Goal: Find specific page/section: Find specific page/section

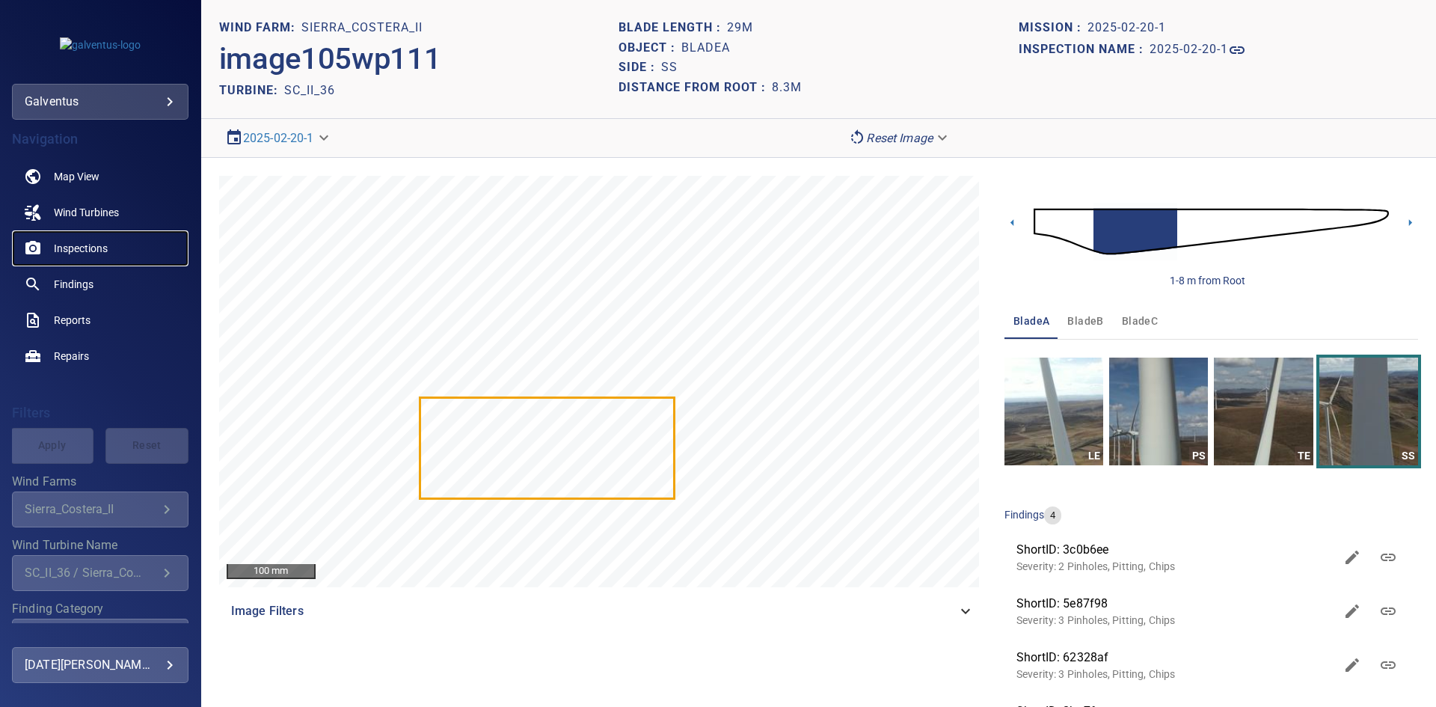
click at [57, 242] on span "Inspections" at bounding box center [81, 248] width 54 height 15
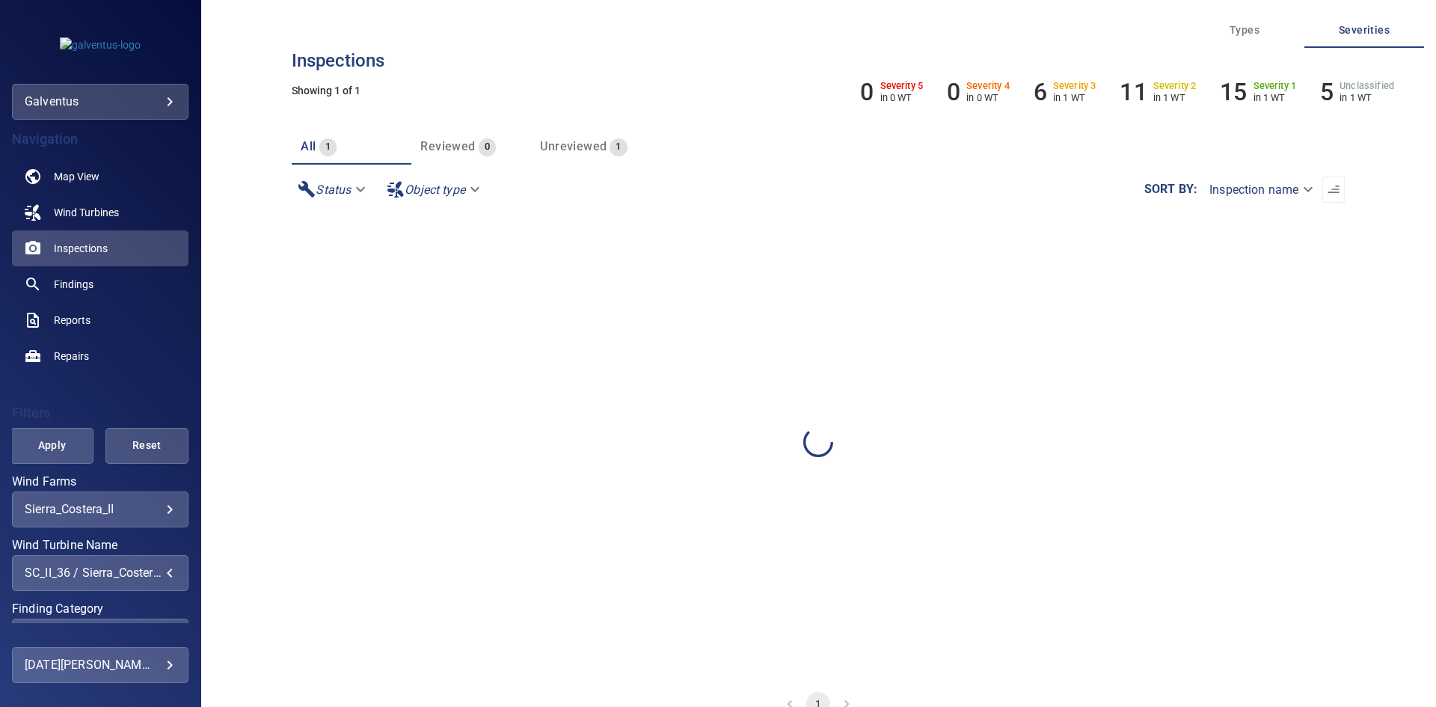
click at [138, 574] on div "SC_II_36 / Sierra_Costera_II" at bounding box center [100, 572] width 151 height 14
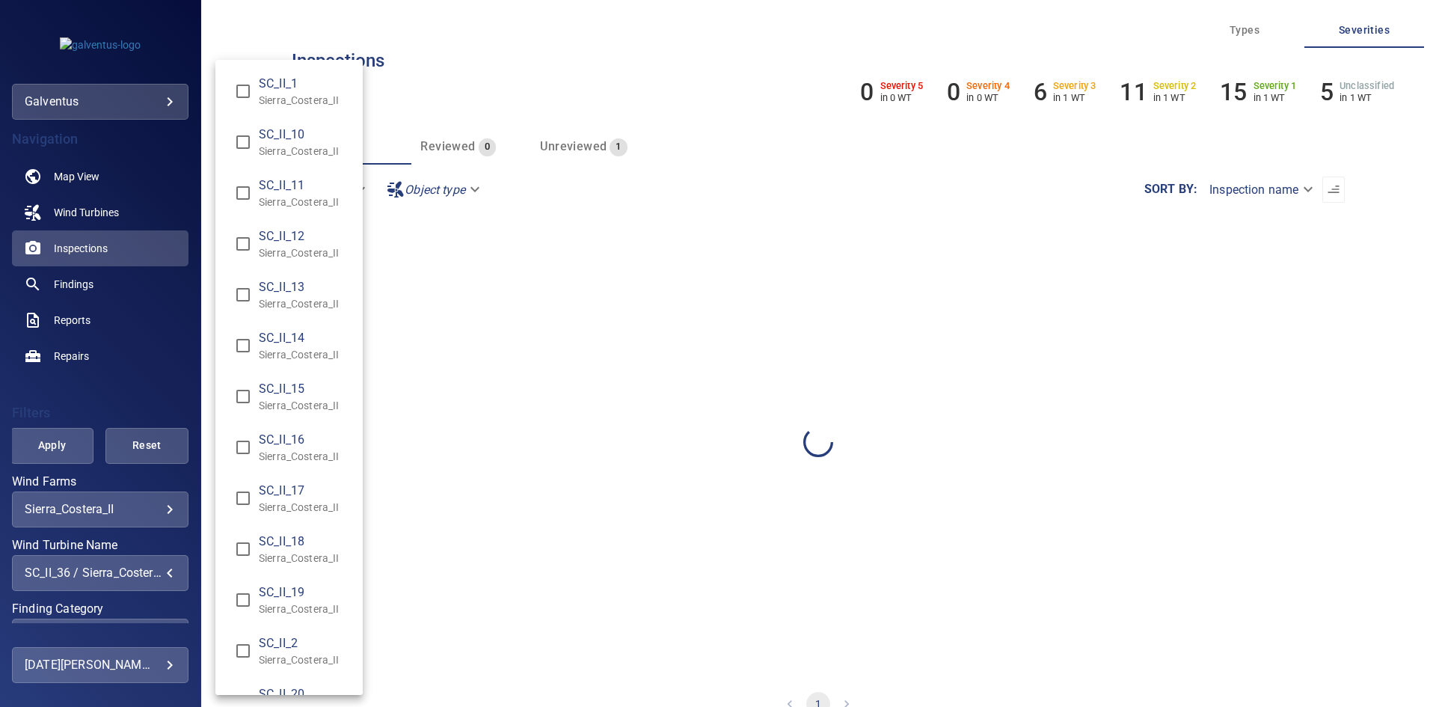
scroll to position [1189, 0]
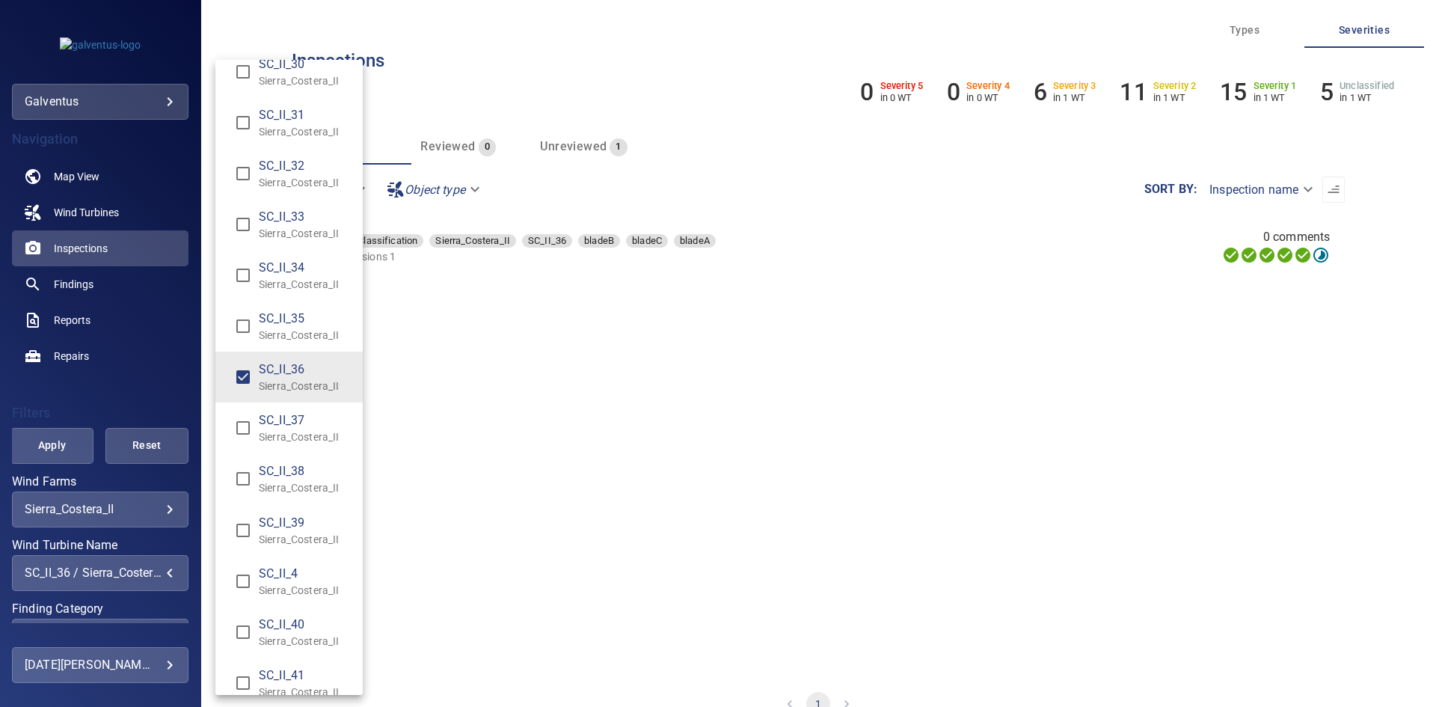
click at [295, 368] on span "SC_II_36" at bounding box center [305, 369] width 92 height 18
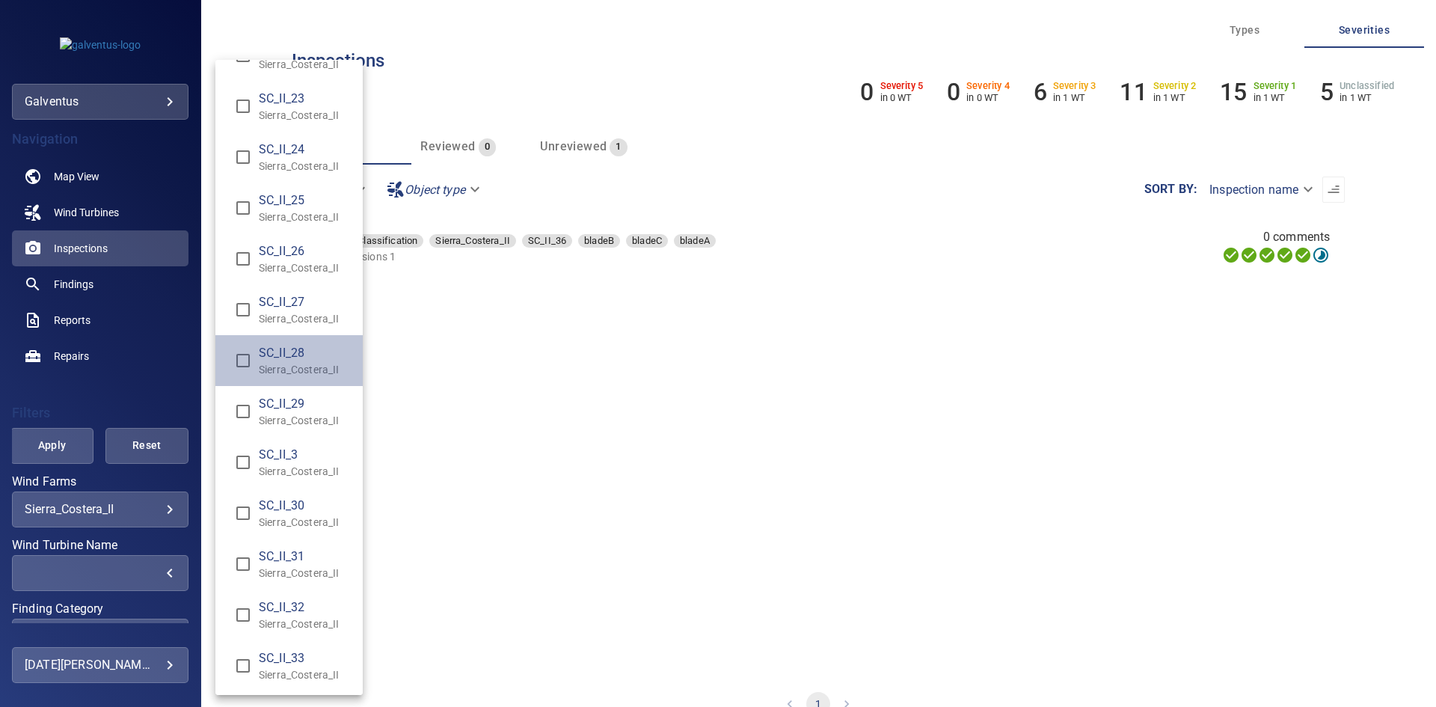
click at [308, 357] on span "SC_II_28" at bounding box center [305, 353] width 92 height 18
type input "**********"
click at [72, 417] on div "Wind Turbine Name" at bounding box center [718, 353] width 1436 height 707
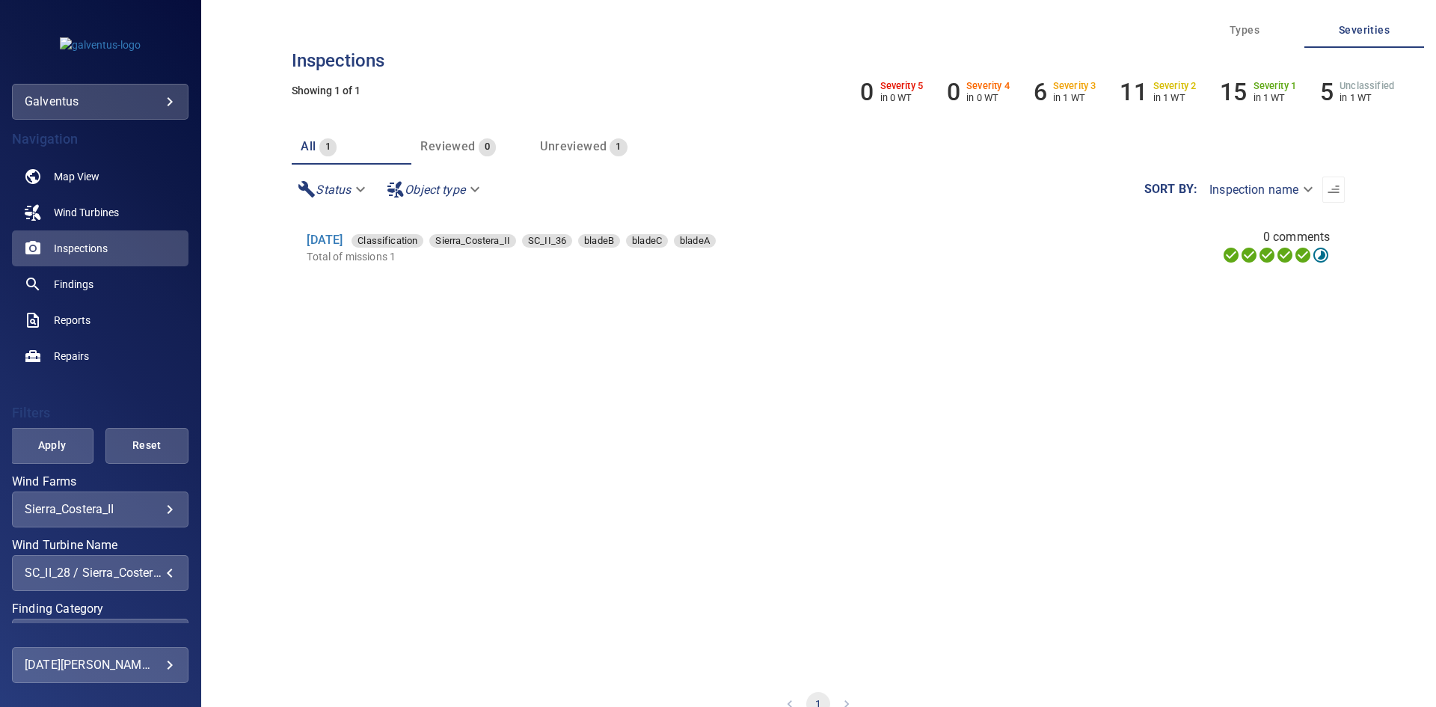
click at [67, 443] on div "SC_II_1 Sierra_Costera_II SC_II_10 Sierra_Costera_II SC_II_11 Sierra_Costera_II…" at bounding box center [718, 353] width 1436 height 707
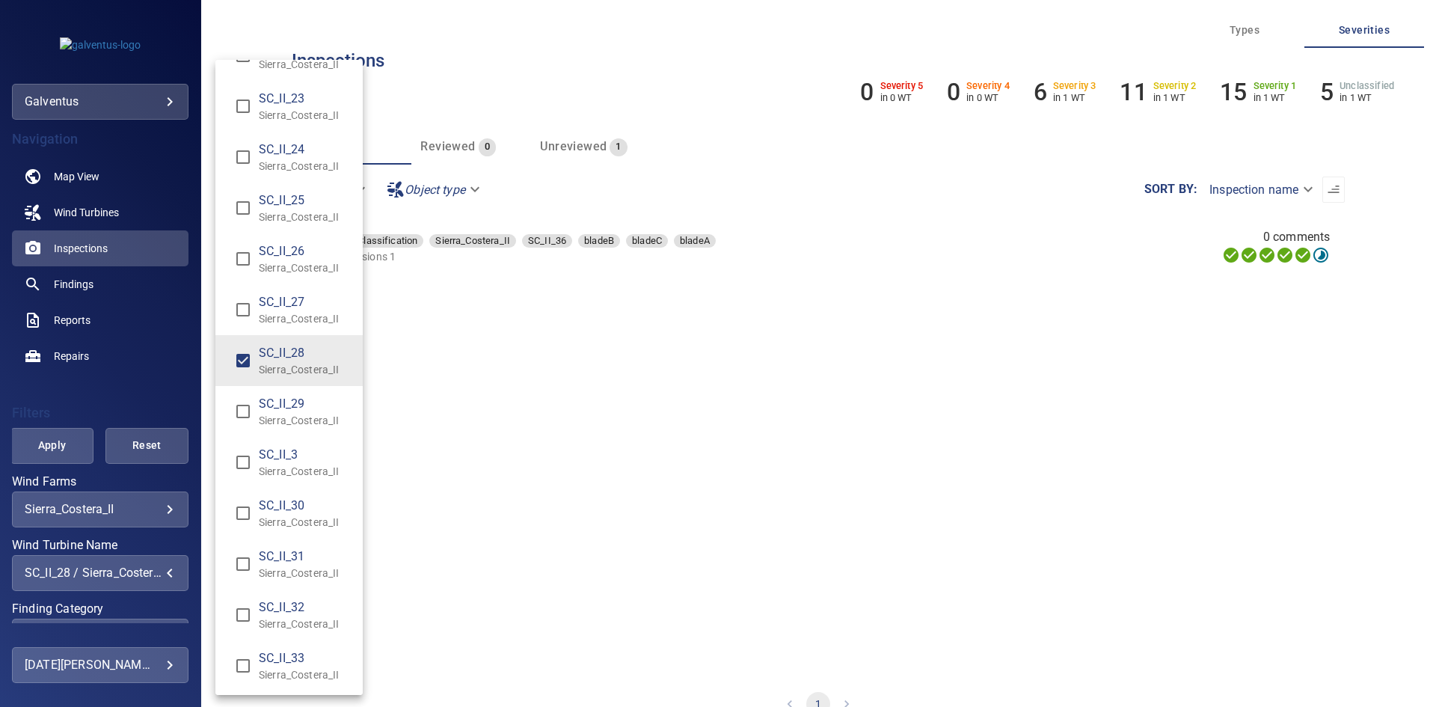
click at [37, 452] on div "Wind Turbine Name" at bounding box center [718, 353] width 1436 height 707
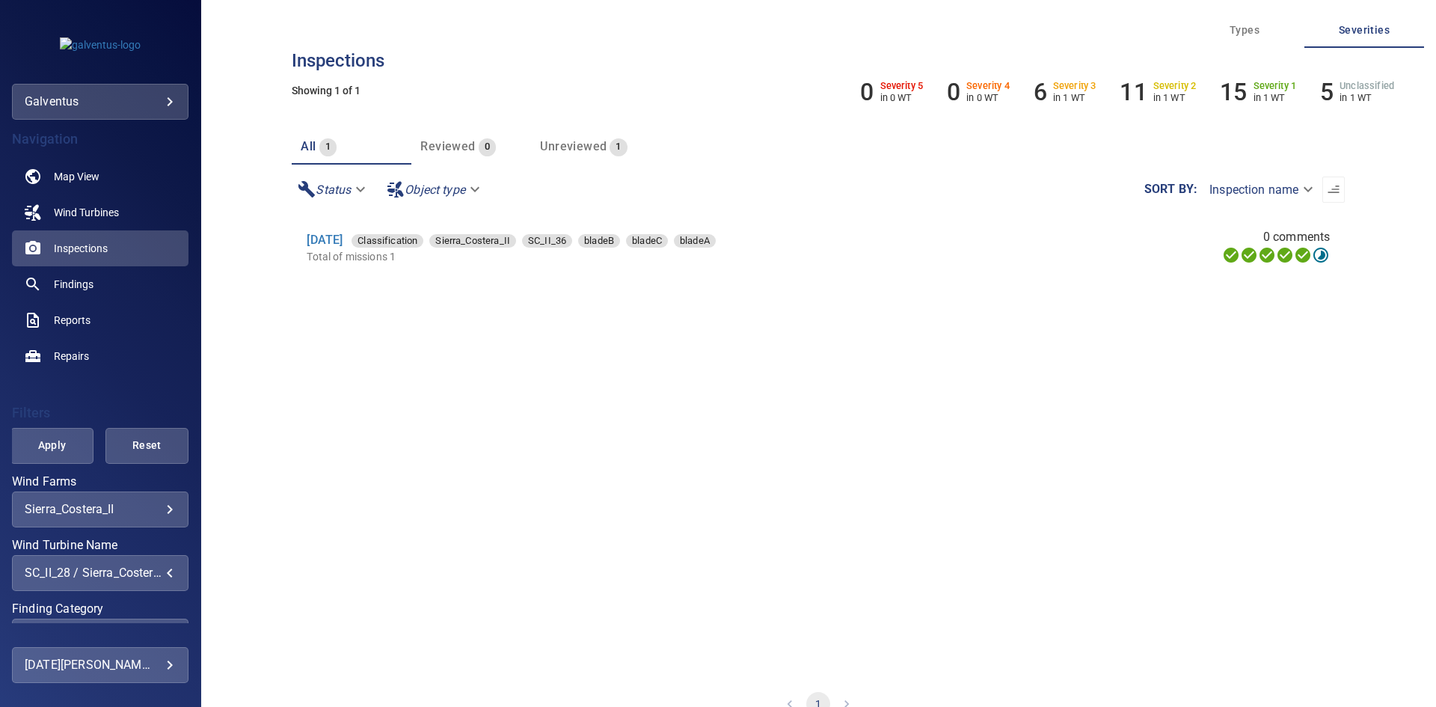
click at [46, 449] on span "Apply" at bounding box center [52, 445] width 46 height 19
click at [324, 236] on link "[DATE]" at bounding box center [325, 240] width 36 height 14
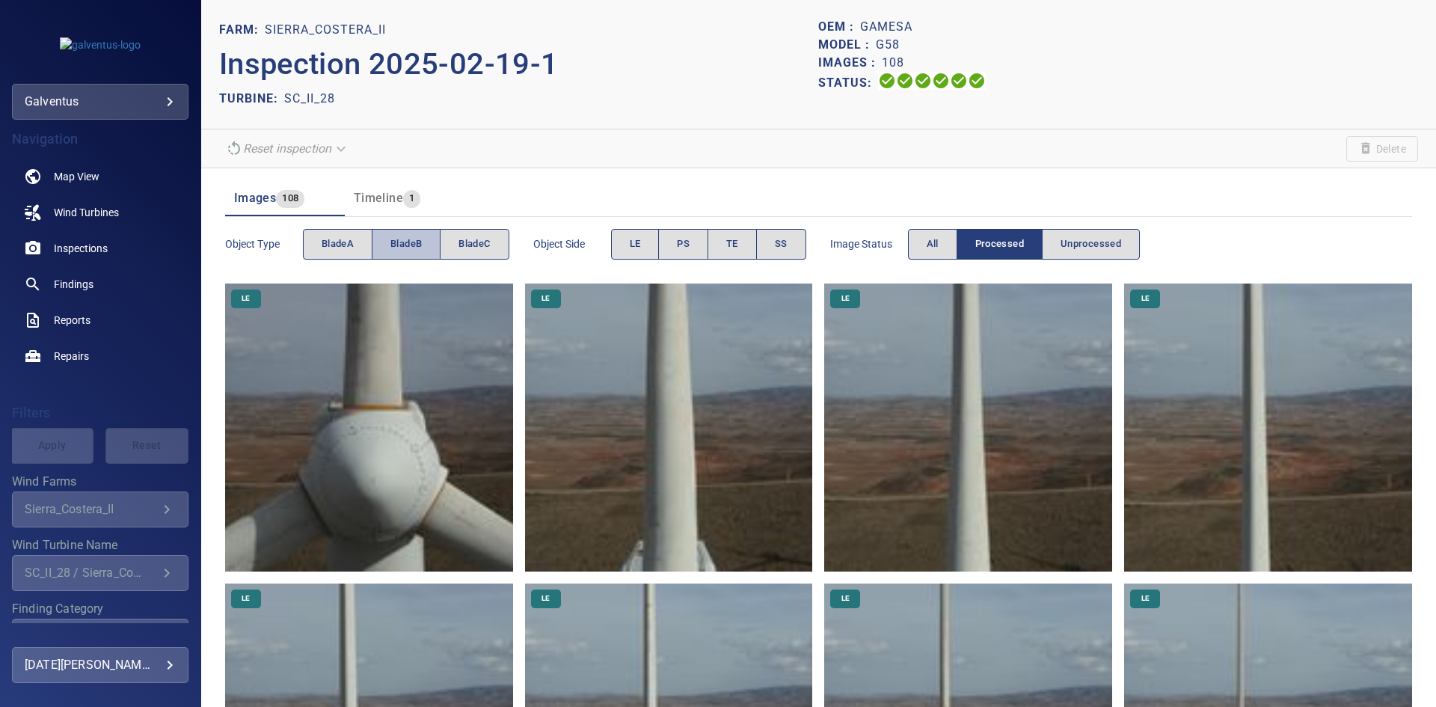
click at [423, 246] on button "bladeB" at bounding box center [406, 244] width 69 height 31
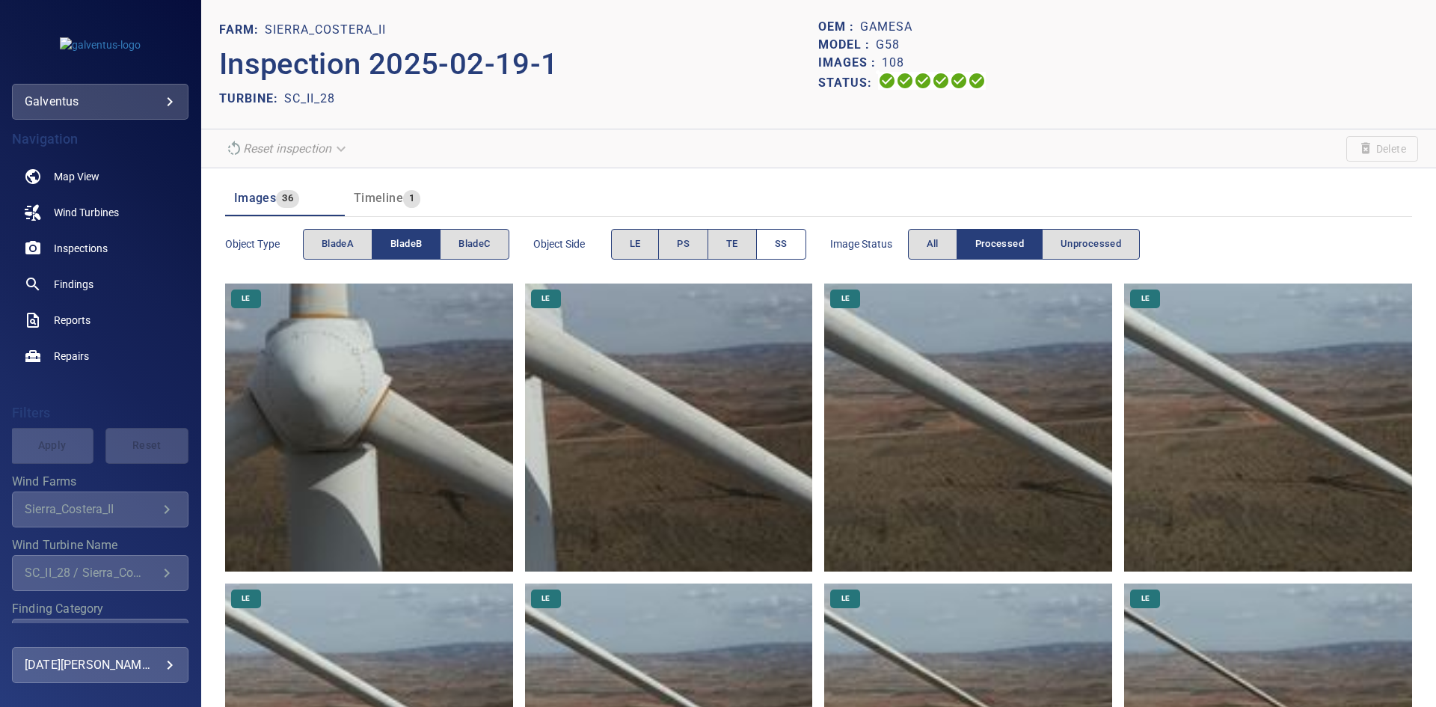
click at [769, 253] on button "SS" at bounding box center [781, 244] width 50 height 31
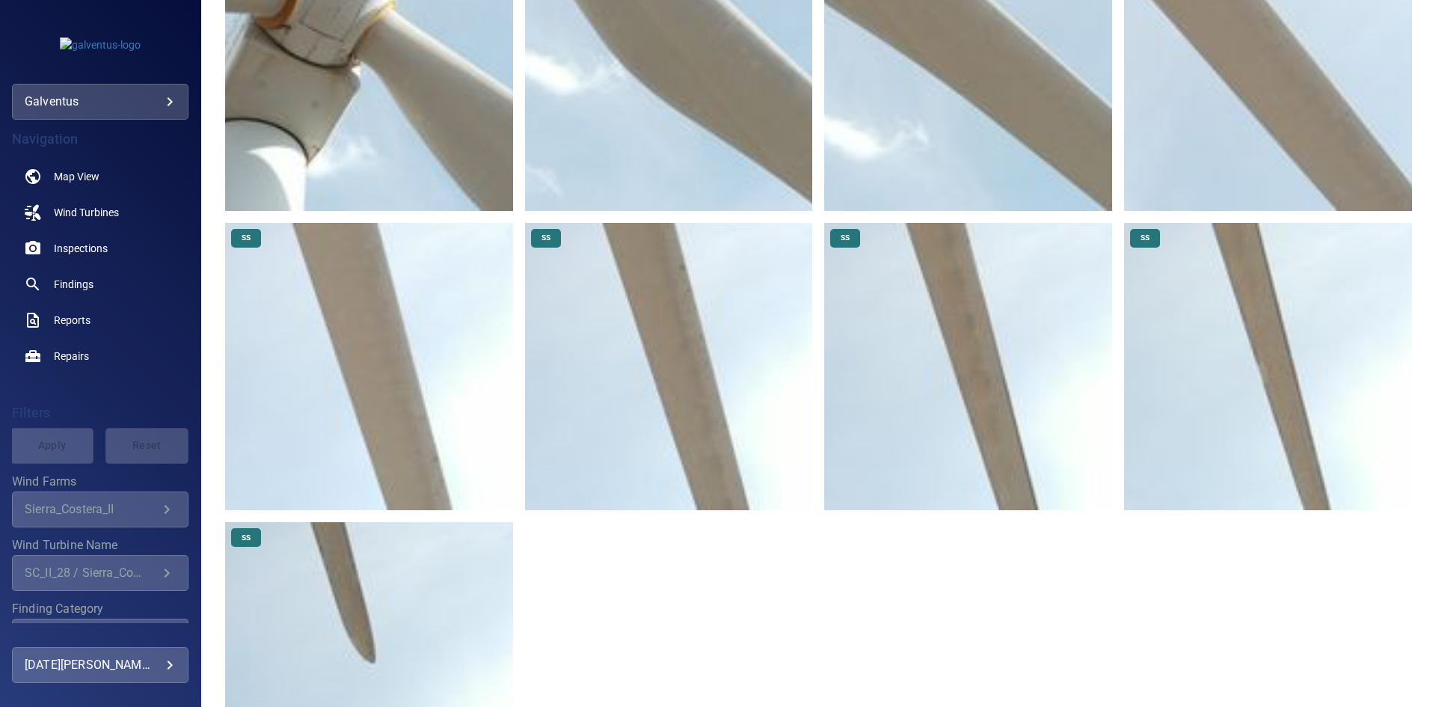
scroll to position [492, 0]
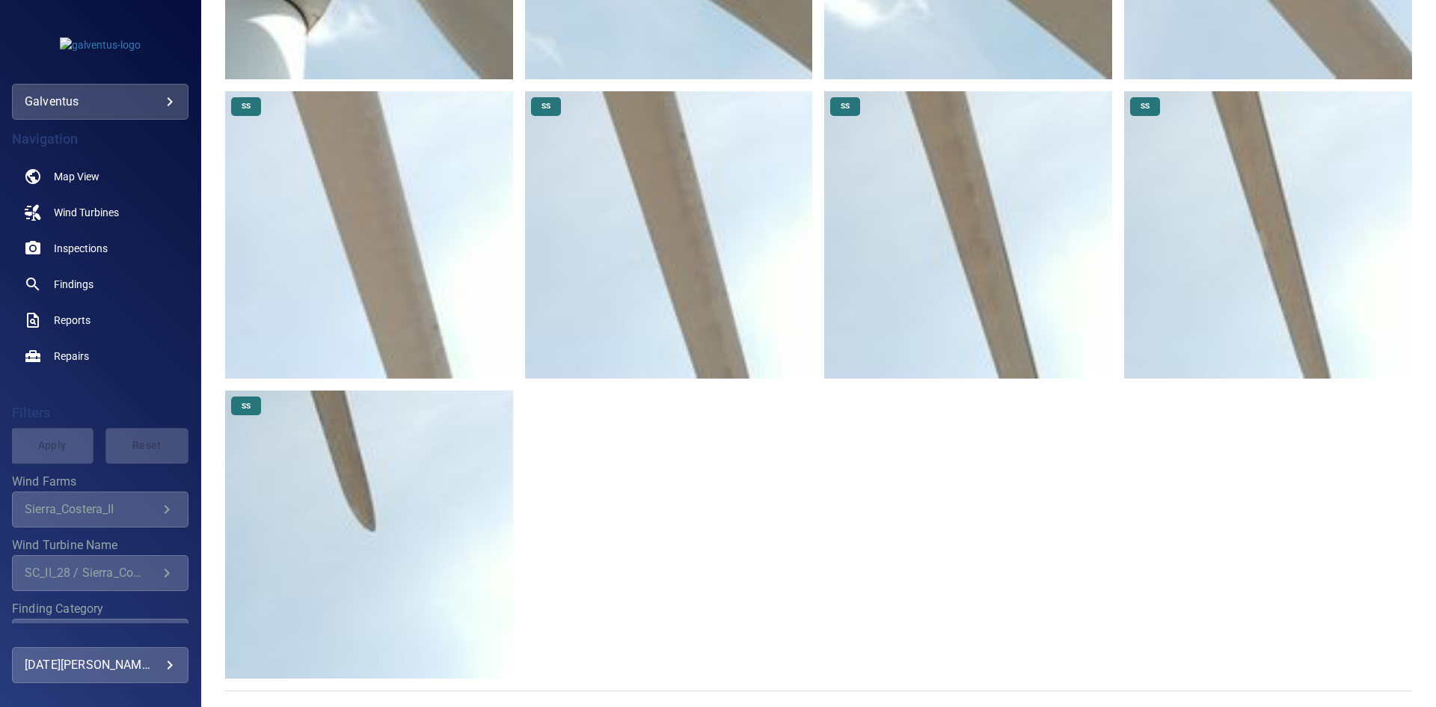
click at [345, 533] on img at bounding box center [369, 534] width 288 height 288
